Goal: Check status: Check status

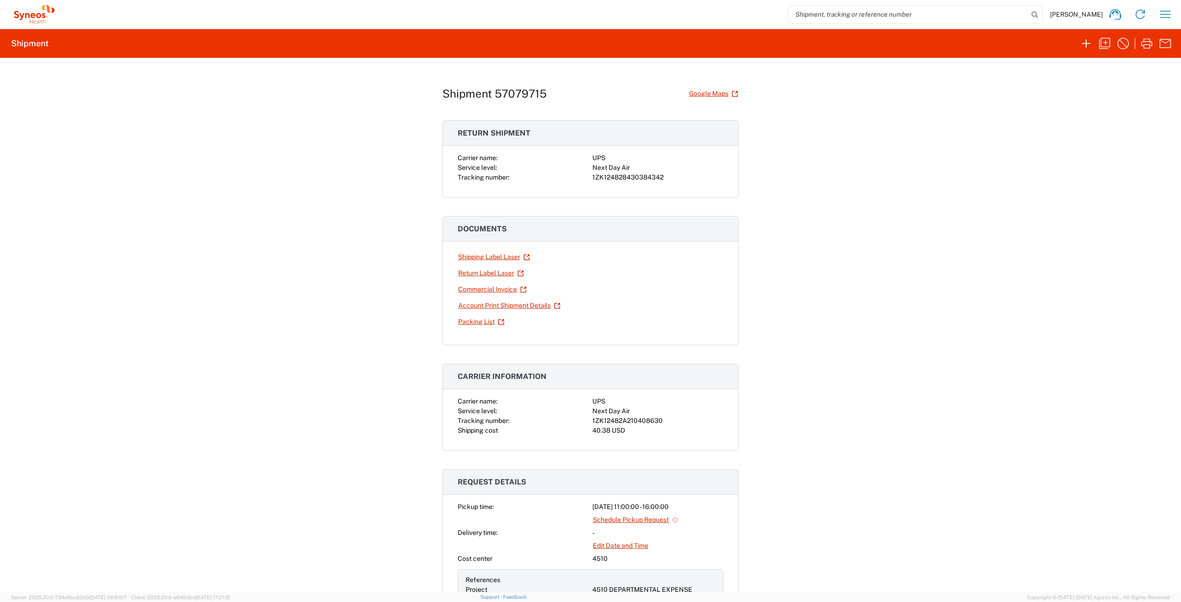
click at [615, 419] on div "1ZK12482A210408630" at bounding box center [657, 421] width 131 height 10
copy div "1ZK12482A210408630"
click at [1161, 17] on icon "button" at bounding box center [1165, 14] width 15 height 15
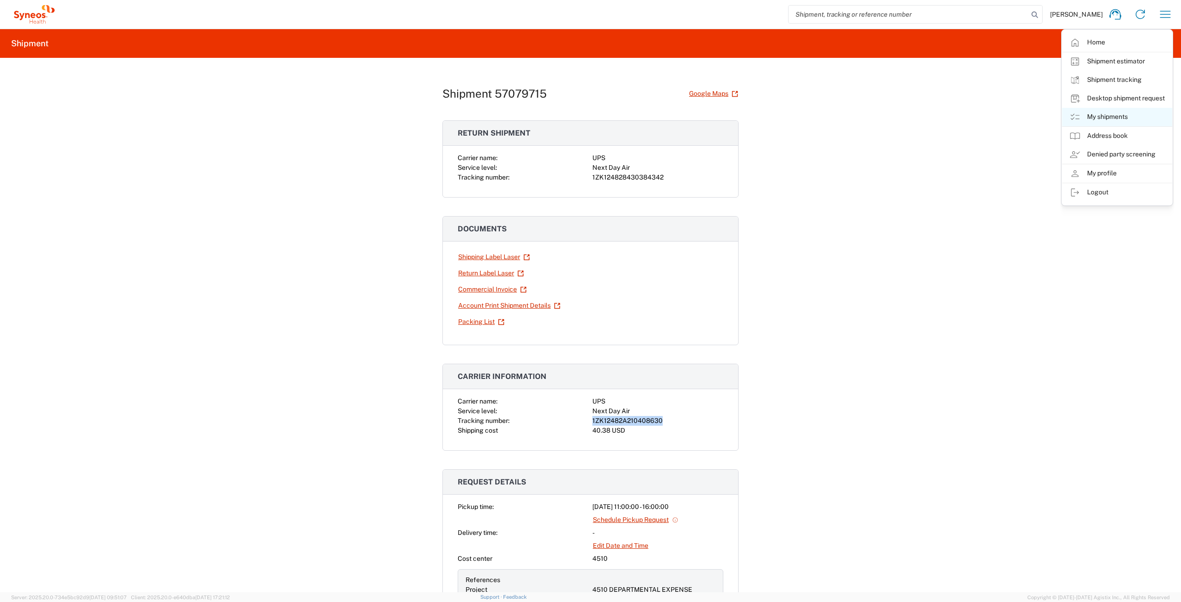
click at [1110, 116] on link "My shipments" at bounding box center [1117, 117] width 110 height 19
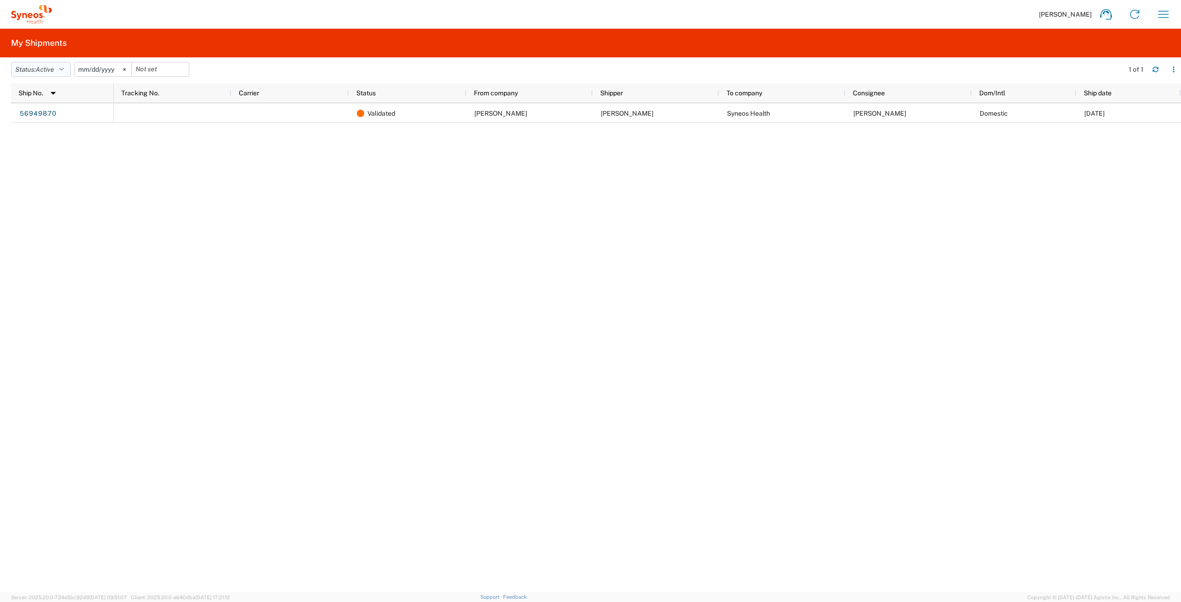
click at [51, 70] on span "Active" at bounding box center [45, 69] width 19 height 7
click at [49, 116] on span "All" at bounding box center [66, 118] width 108 height 14
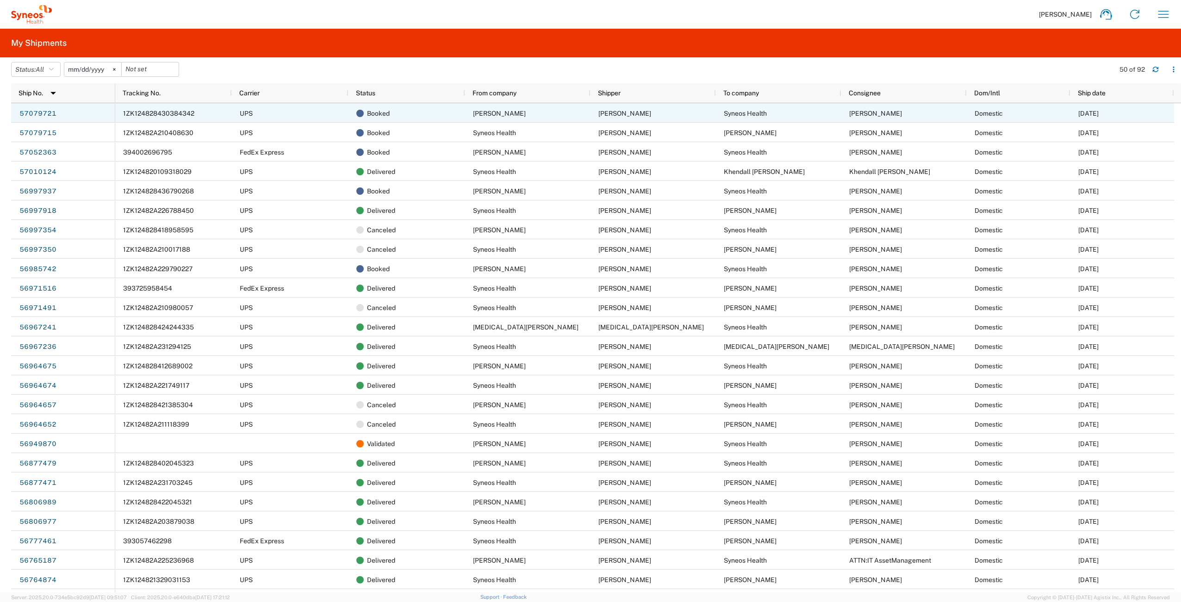
click at [160, 112] on span "1ZK124828430384342" at bounding box center [158, 113] width 71 height 7
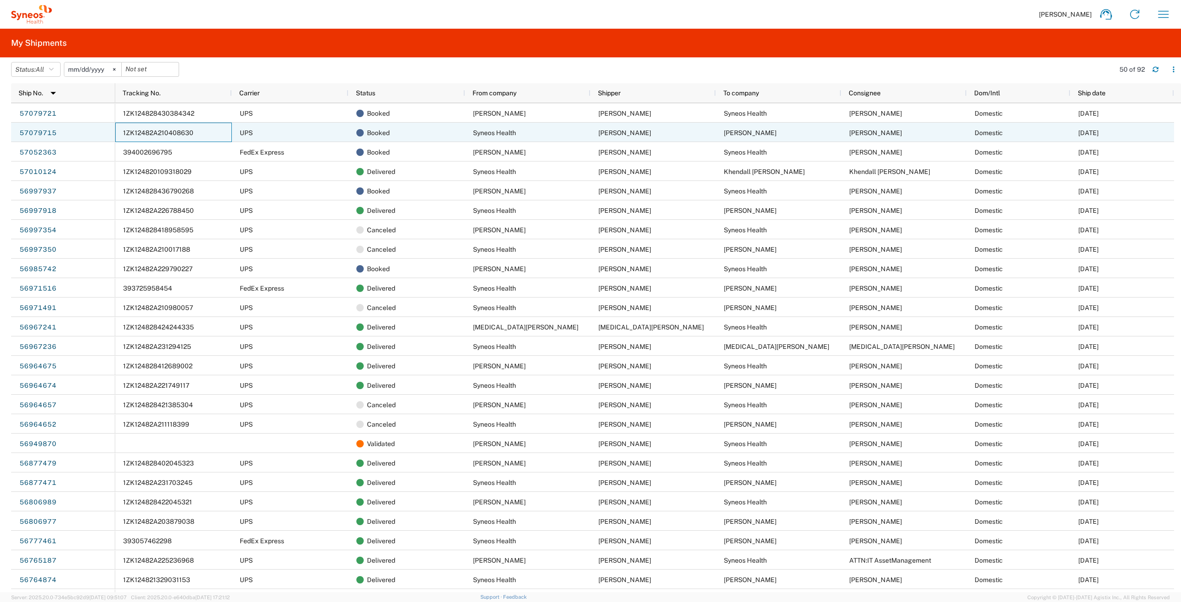
click at [175, 131] on span "1ZK12482A210408630" at bounding box center [158, 132] width 70 height 7
